Goal: Task Accomplishment & Management: Use online tool/utility

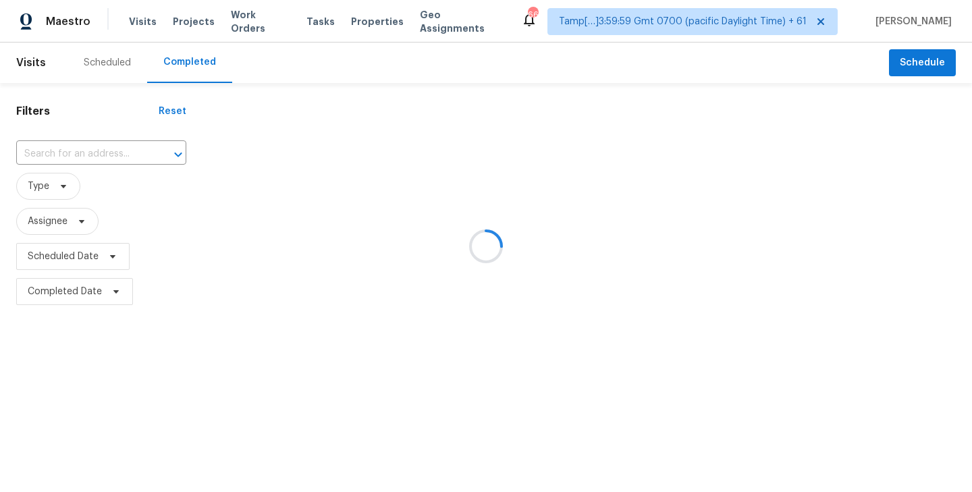
click at [307, 45] on div at bounding box center [486, 246] width 972 height 492
click at [301, 19] on div at bounding box center [486, 246] width 972 height 492
click at [271, 24] on div at bounding box center [486, 246] width 972 height 492
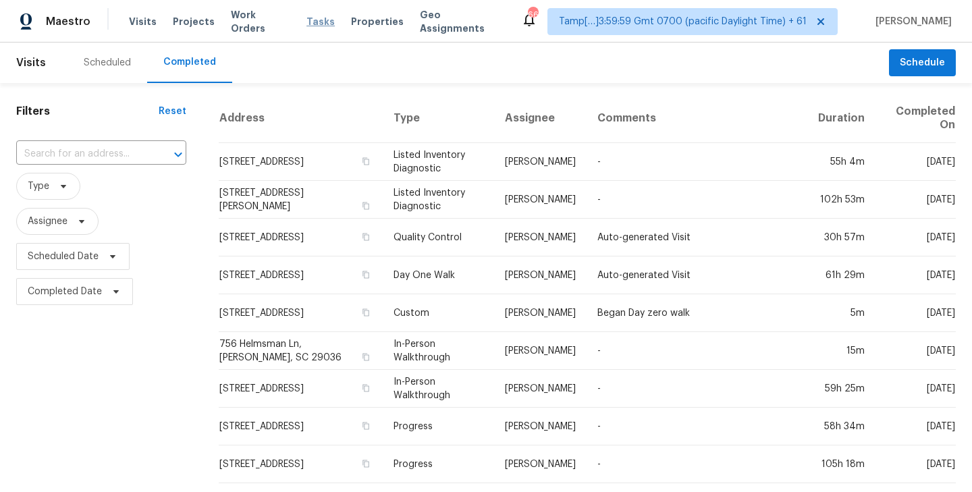
click at [307, 20] on span "Tasks" at bounding box center [321, 21] width 28 height 9
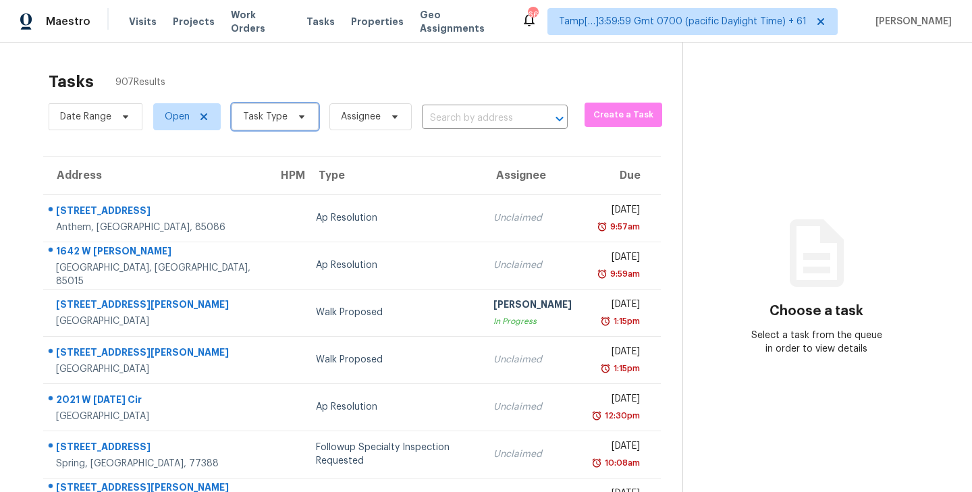
click at [300, 119] on icon at bounding box center [301, 116] width 11 height 11
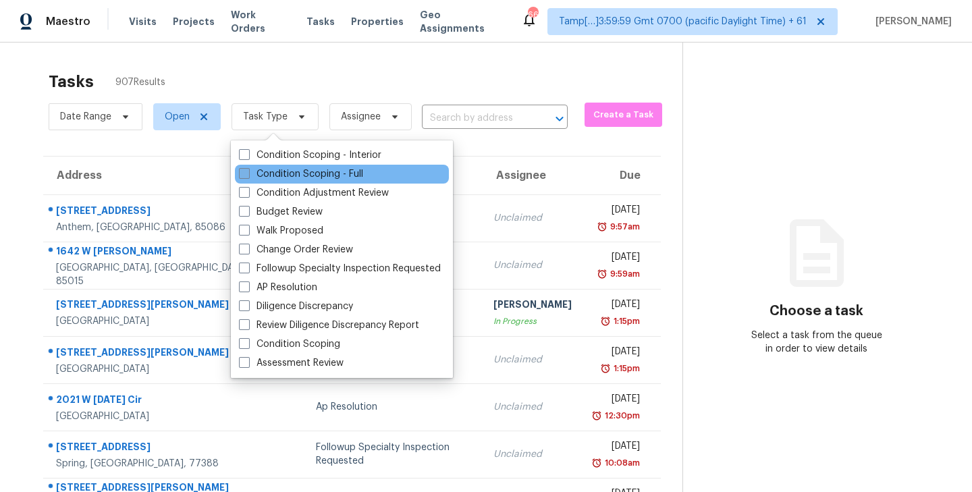
click at [244, 174] on span at bounding box center [244, 173] width 11 height 11
click at [244, 174] on input "Condition Scoping - Full" at bounding box center [243, 171] width 9 height 9
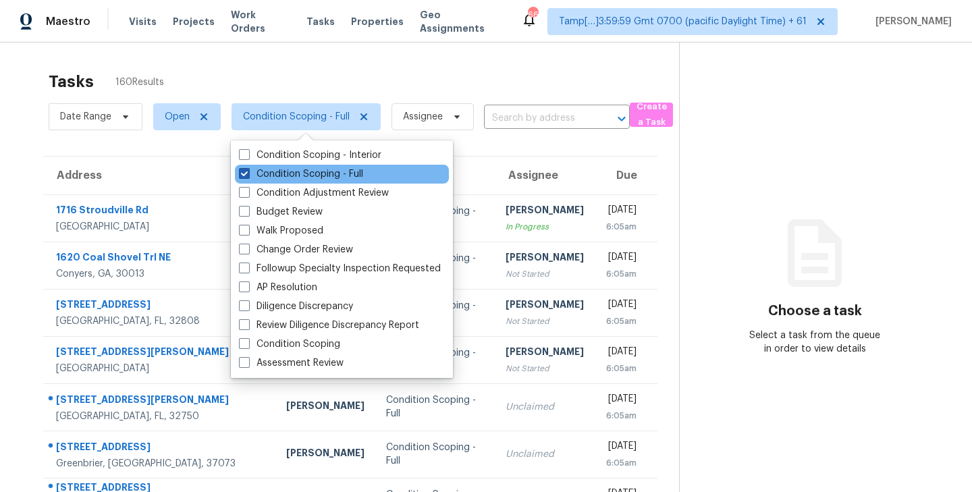
click at [243, 174] on span at bounding box center [244, 173] width 11 height 11
click at [243, 174] on input "Condition Scoping - Full" at bounding box center [243, 171] width 9 height 9
checkbox input "false"
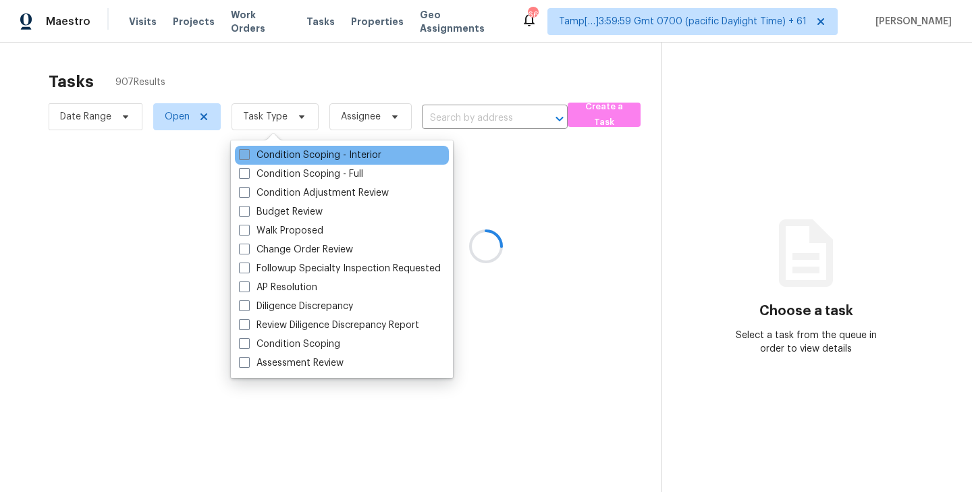
click at [246, 152] on span at bounding box center [244, 154] width 11 height 11
click at [246, 152] on input "Condition Scoping - Interior" at bounding box center [243, 153] width 9 height 9
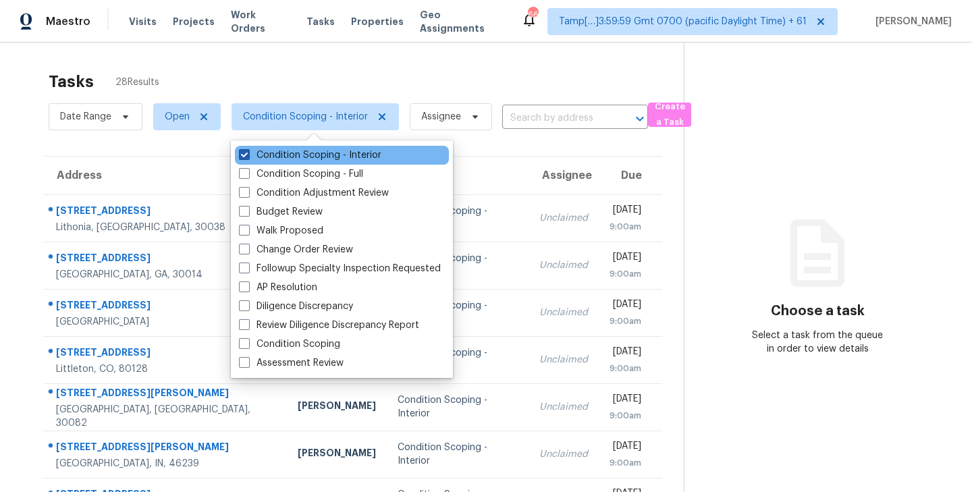
click at [244, 155] on span at bounding box center [244, 154] width 11 height 11
click at [244, 155] on input "Condition Scoping - Interior" at bounding box center [243, 153] width 9 height 9
checkbox input "false"
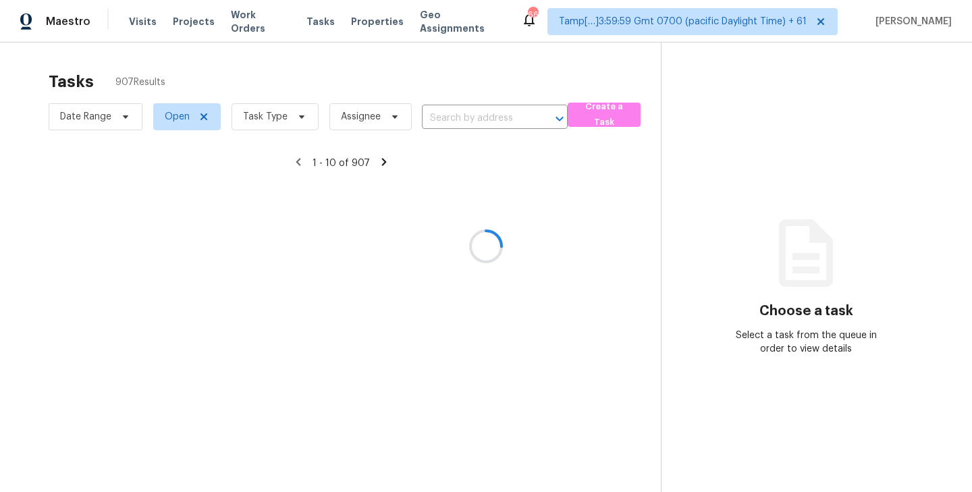
click at [577, 87] on div at bounding box center [486, 246] width 972 height 492
click at [290, 120] on div at bounding box center [486, 246] width 972 height 492
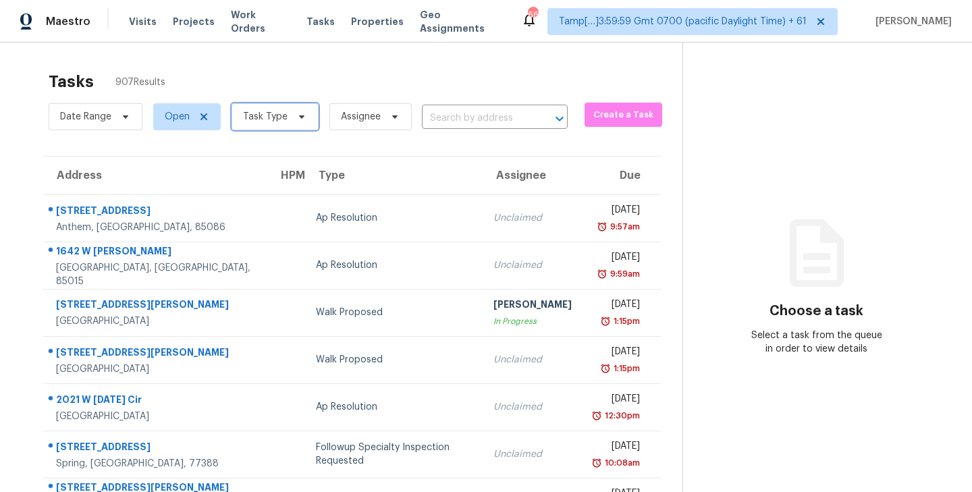
click at [296, 119] on icon at bounding box center [301, 116] width 11 height 11
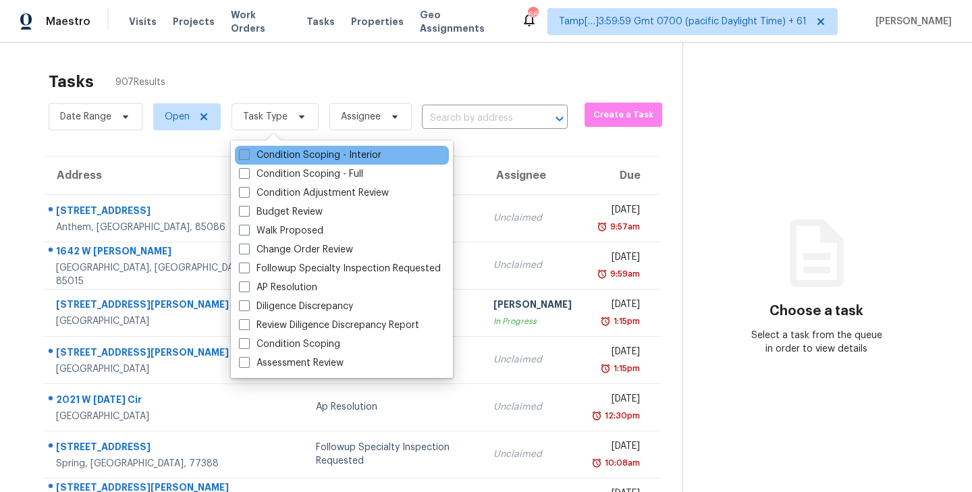
click at [242, 155] on span at bounding box center [244, 154] width 11 height 11
click at [242, 155] on input "Condition Scoping - Interior" at bounding box center [243, 153] width 9 height 9
checkbox input "true"
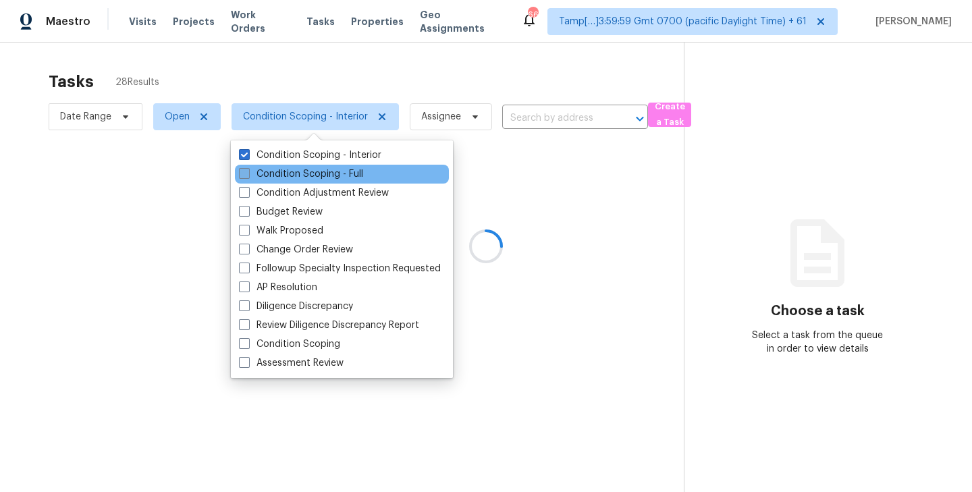
click at [246, 178] on span at bounding box center [244, 173] width 11 height 11
click at [246, 176] on input "Condition Scoping - Full" at bounding box center [243, 171] width 9 height 9
checkbox input "true"
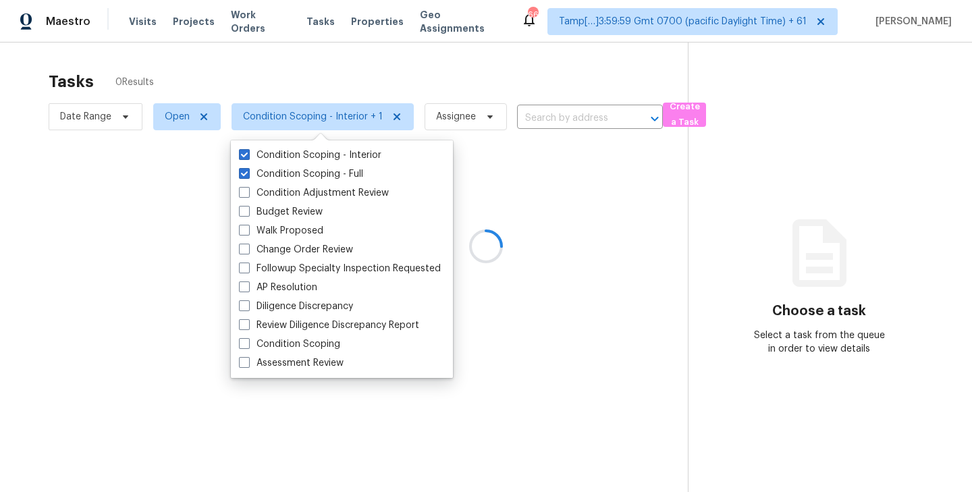
click at [418, 84] on div at bounding box center [486, 246] width 972 height 492
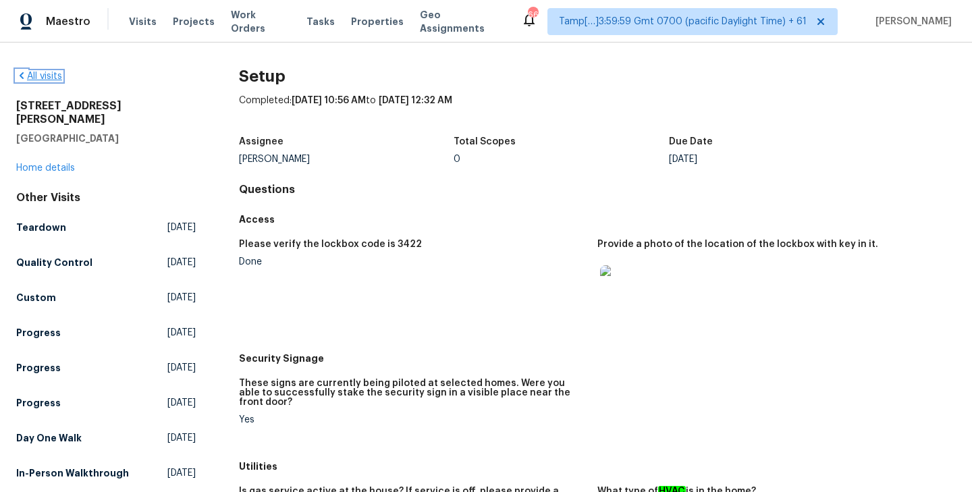
click at [52, 78] on link "All visits" at bounding box center [39, 76] width 46 height 9
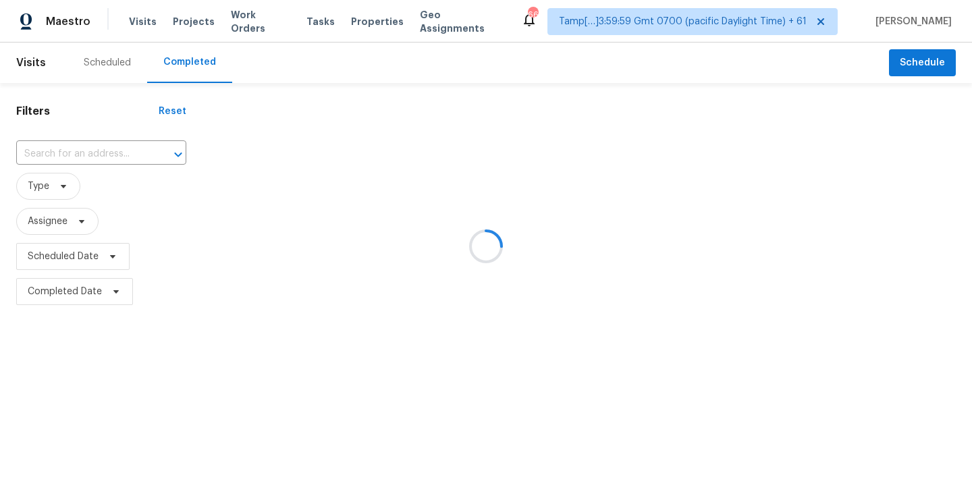
click at [299, 20] on div at bounding box center [486, 246] width 972 height 492
click at [237, 28] on div at bounding box center [486, 246] width 972 height 492
